Goal: Task Accomplishment & Management: Manage account settings

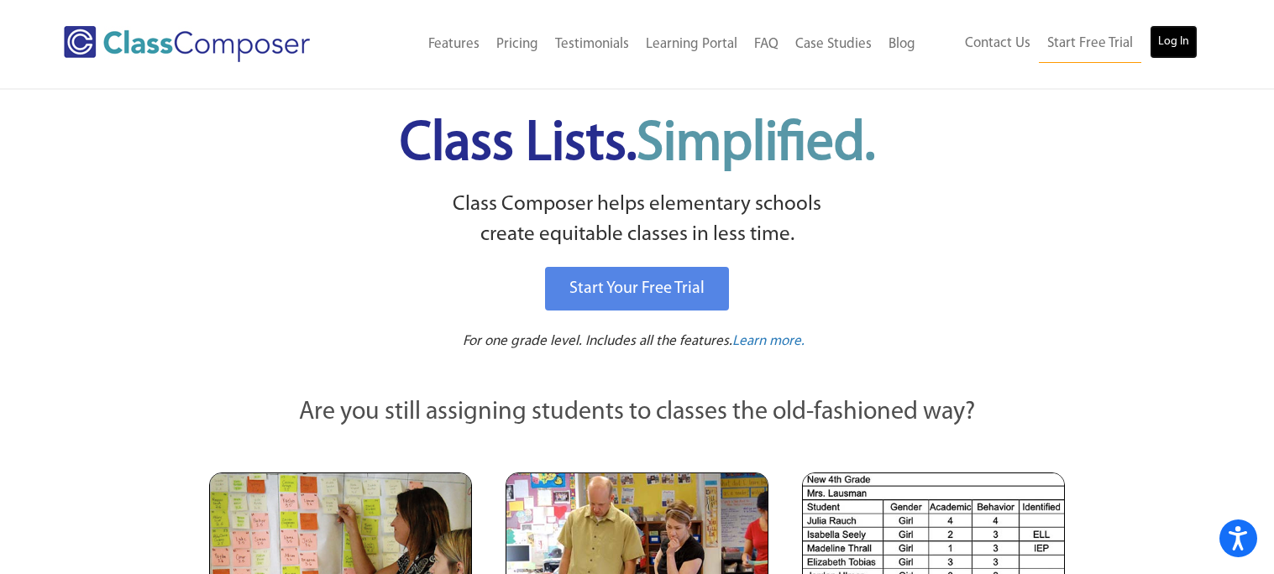
click at [1159, 39] on link "Log In" at bounding box center [1173, 42] width 48 height 34
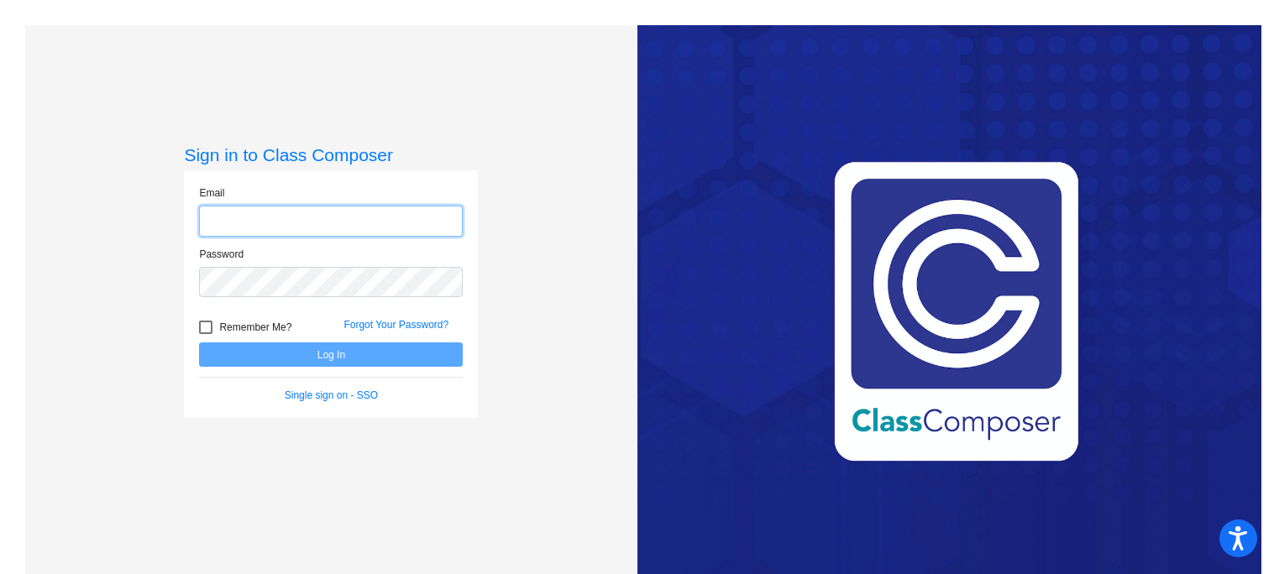
type input "[EMAIL_ADDRESS][DOMAIN_NAME]"
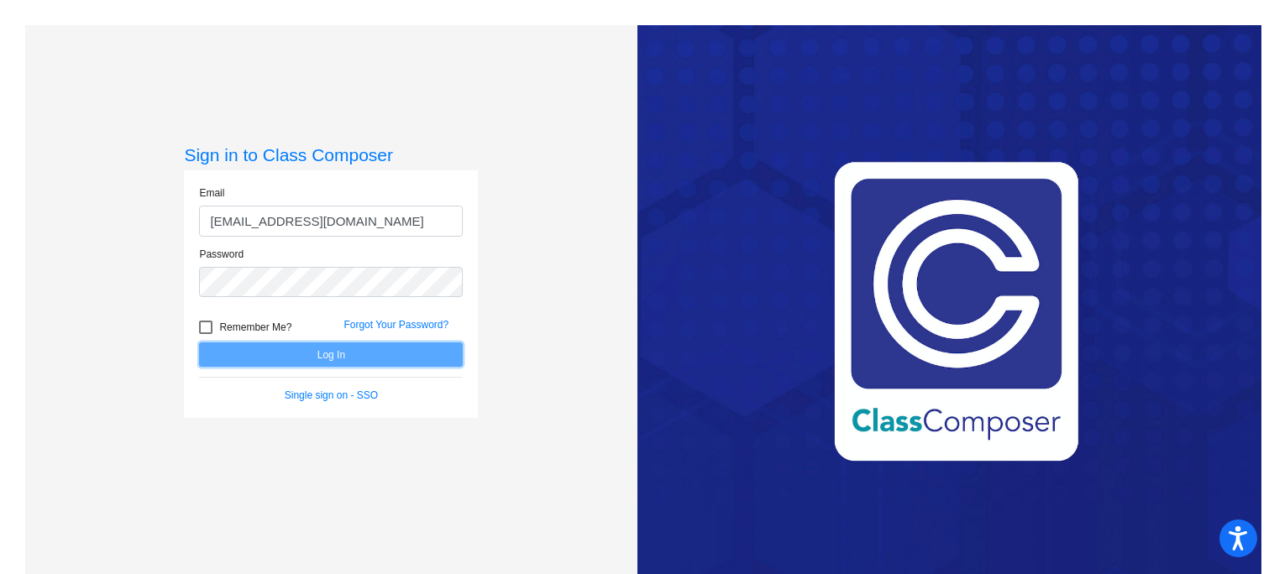
click at [299, 359] on button "Log In" at bounding box center [331, 355] width 264 height 24
